Goal: Book appointment/travel/reservation

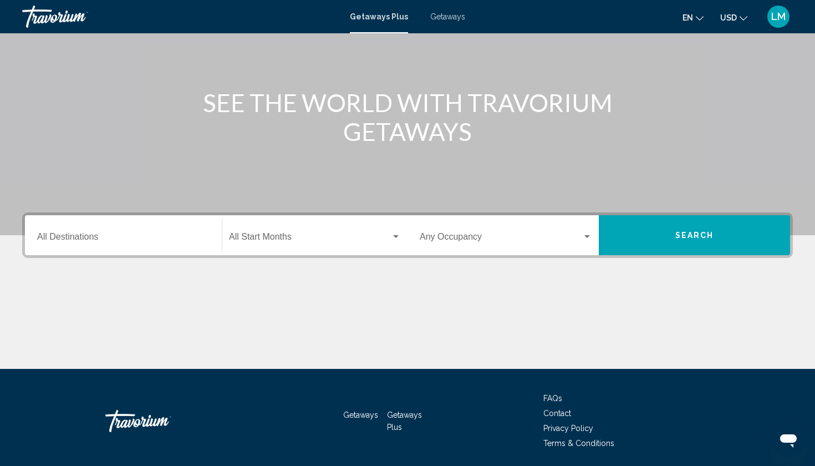
scroll to position [102, 0]
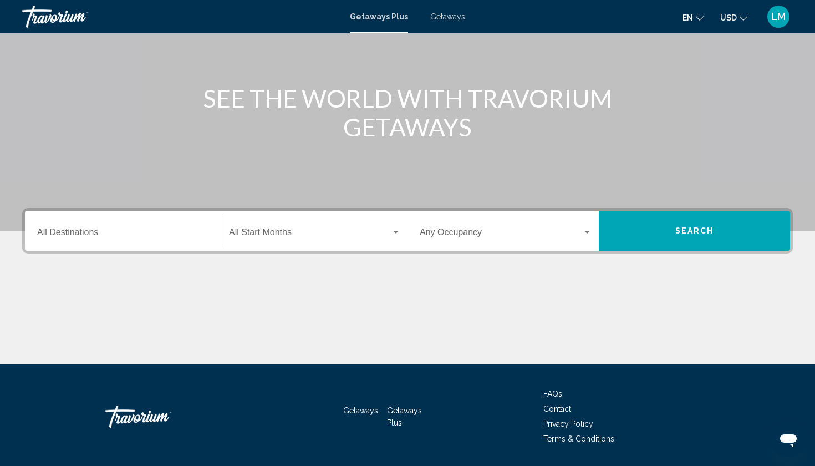
click at [144, 247] on div "Destination All Destinations" at bounding box center [123, 231] width 172 height 35
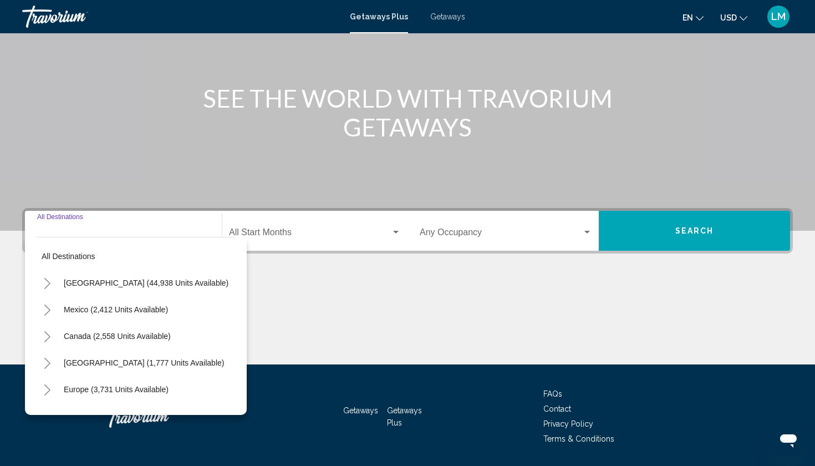
scroll to position [136, 0]
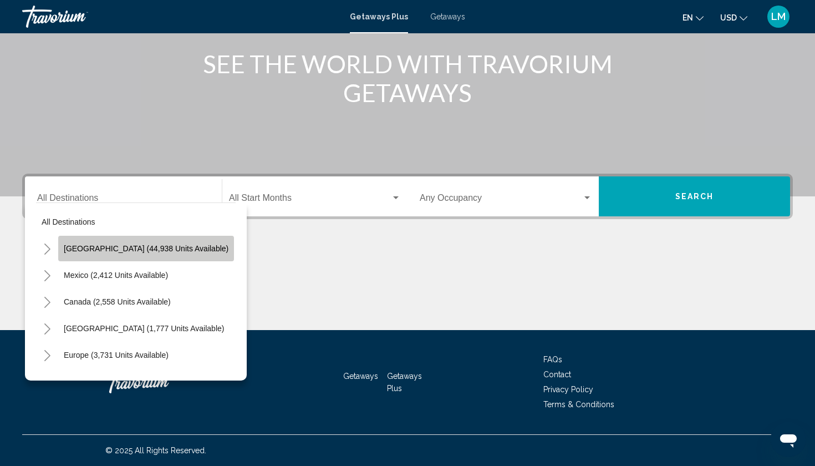
click at [176, 242] on button "[GEOGRAPHIC_DATA] (44,938 units available)" at bounding box center [146, 249] width 176 height 26
type input "**********"
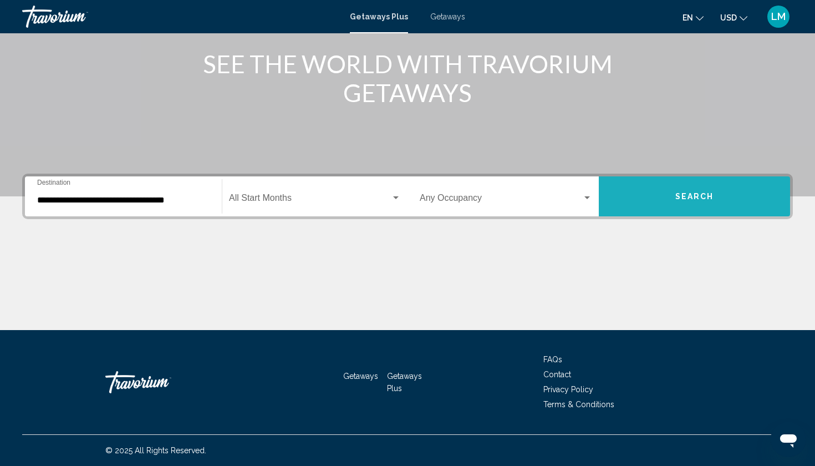
click at [627, 196] on button "Search" at bounding box center [694, 196] width 191 height 40
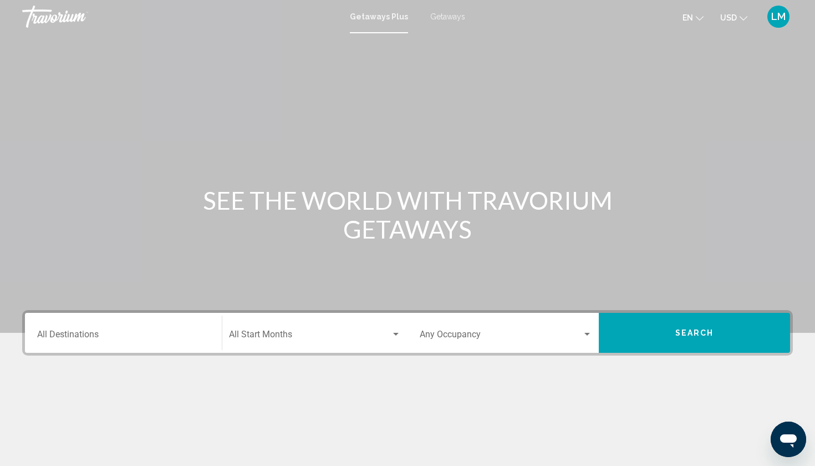
click at [120, 354] on div "Destination All Destinations Start Month All Start Months Occupancy Any Occupan…" at bounding box center [407, 332] width 771 height 45
click at [130, 341] on input "Destination All Destinations" at bounding box center [123, 337] width 172 height 10
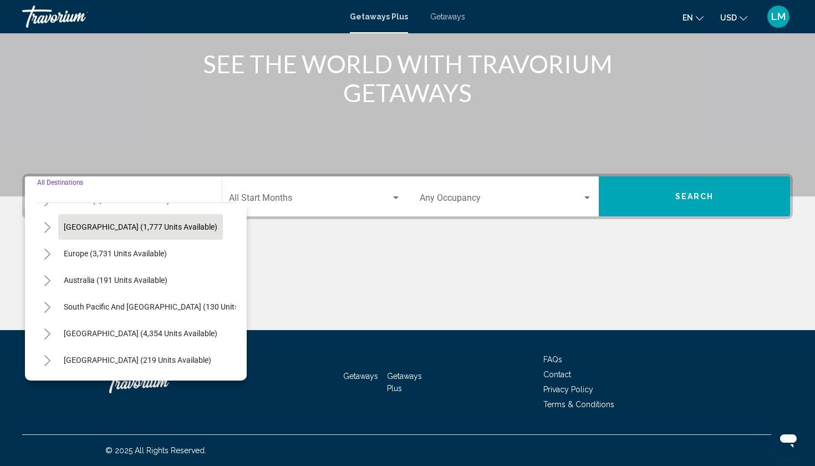
scroll to position [103, 0]
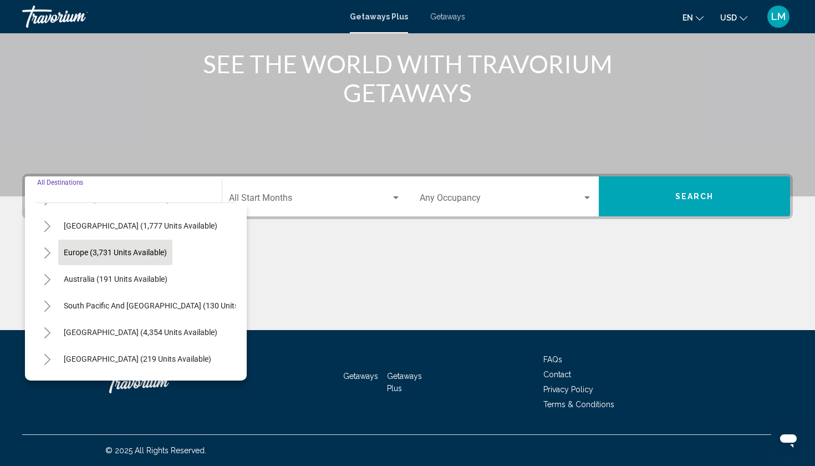
click at [148, 251] on span "Europe (3,731 units available)" at bounding box center [115, 252] width 103 height 9
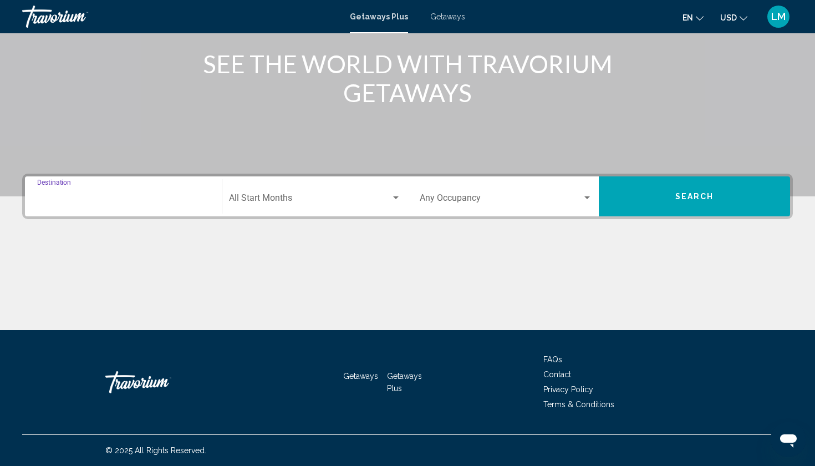
type input "**********"
click at [672, 170] on div "Main content" at bounding box center [407, 30] width 815 height 333
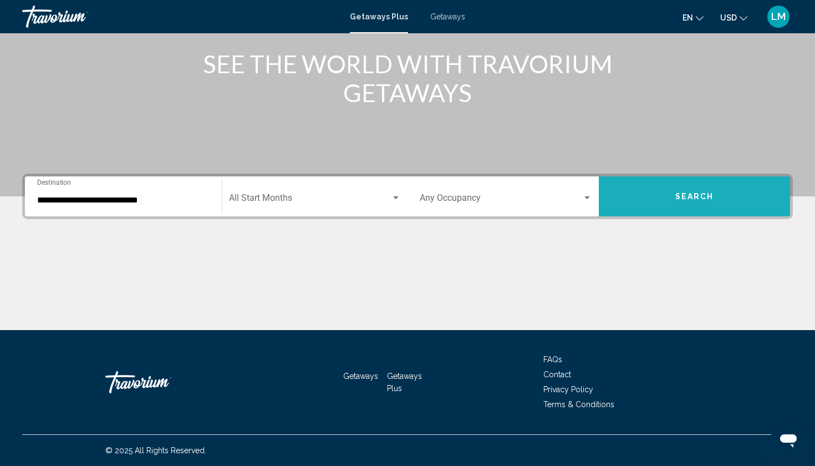
click at [672, 192] on button "Search" at bounding box center [694, 196] width 191 height 40
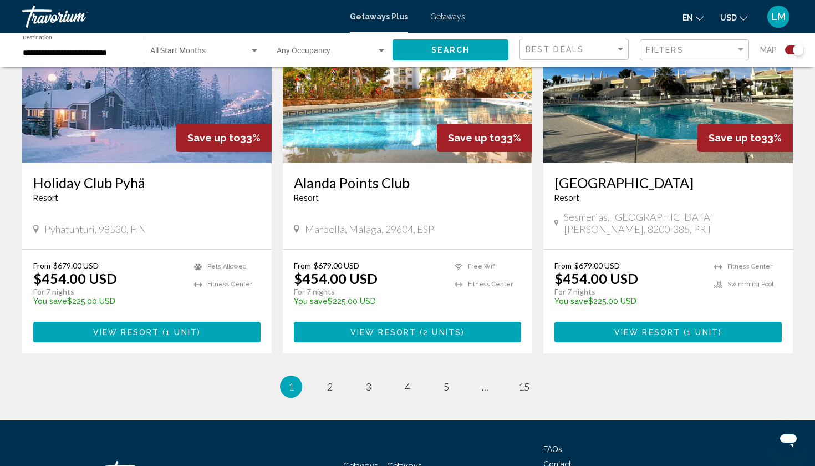
scroll to position [1715, 0]
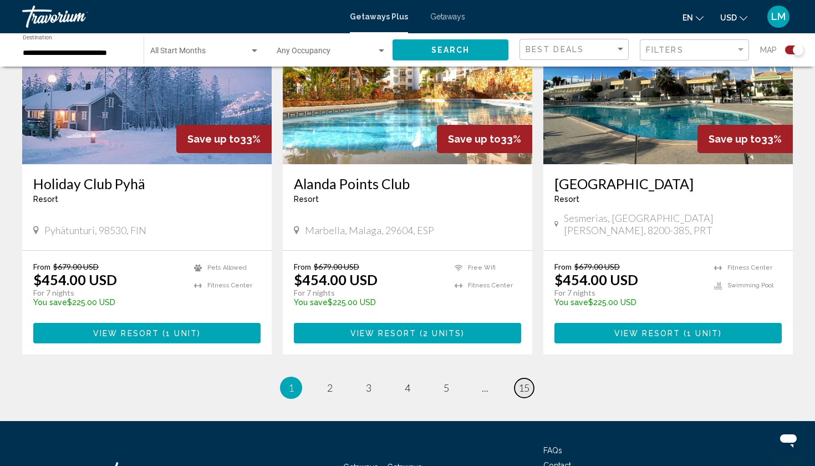
click at [525, 382] on span "15" at bounding box center [524, 388] width 11 height 12
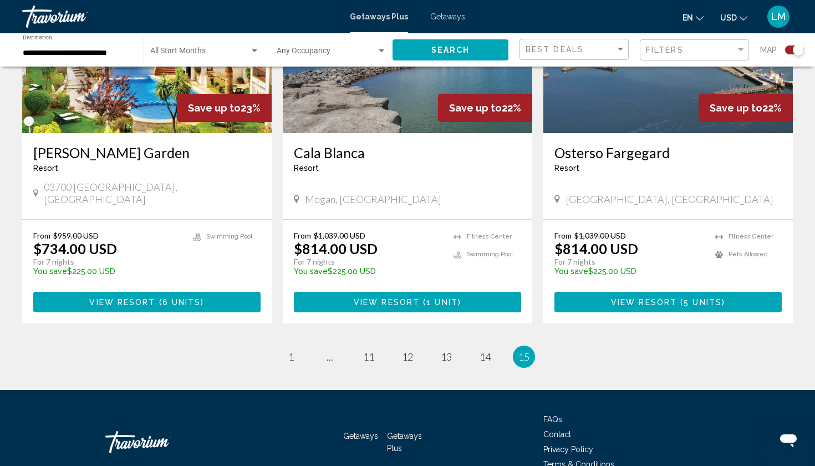
scroll to position [1687, 0]
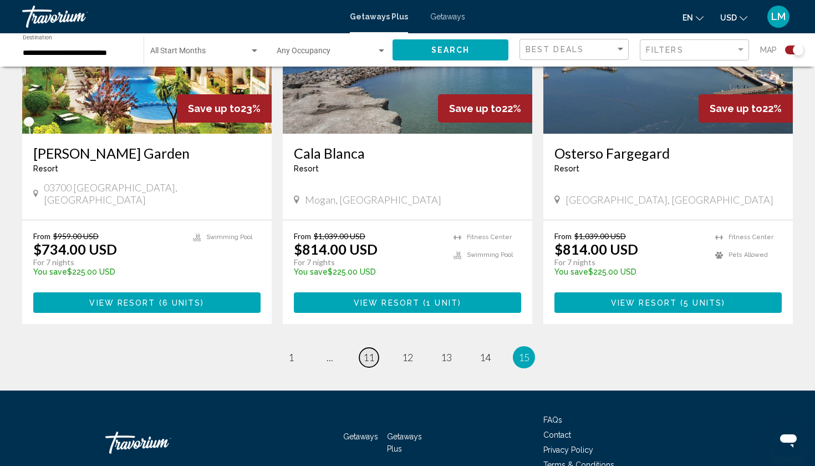
click at [365, 351] on span "11" at bounding box center [368, 357] width 11 height 12
